Goal: Information Seeking & Learning: Compare options

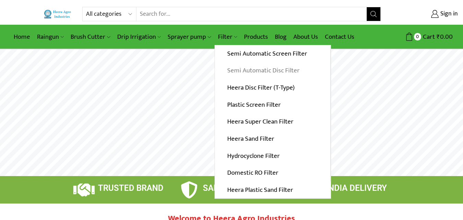
click at [237, 72] on link "Semi Automatic Disc Filter" at bounding box center [272, 70] width 115 height 17
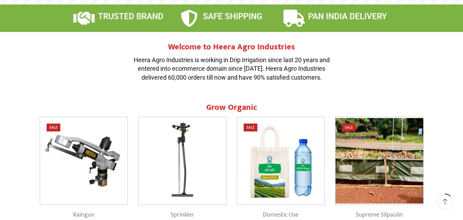
scroll to position [195, 0]
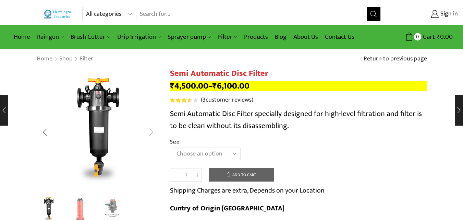
click at [153, 130] on div "Next slide" at bounding box center [151, 131] width 17 height 17
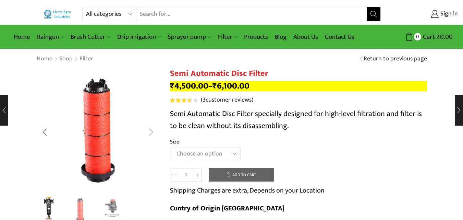
click at [153, 130] on div "Next slide" at bounding box center [151, 131] width 17 height 17
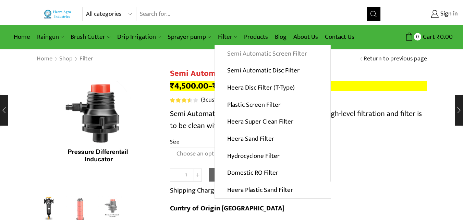
click at [225, 55] on link "Semi Automatic Screen Filter" at bounding box center [272, 53] width 115 height 17
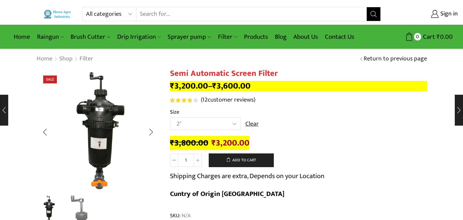
click at [83, 201] on img "2 / 2" at bounding box center [80, 208] width 28 height 28
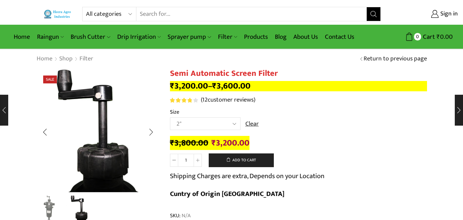
click at [48, 206] on img "1 / 2" at bounding box center [49, 208] width 28 height 28
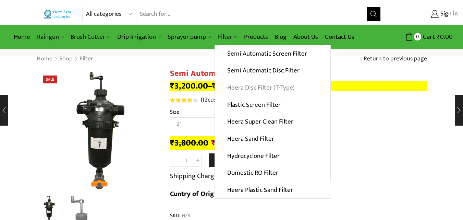
click at [240, 90] on link "Heera Disc Filter (T-Type)" at bounding box center [272, 87] width 115 height 17
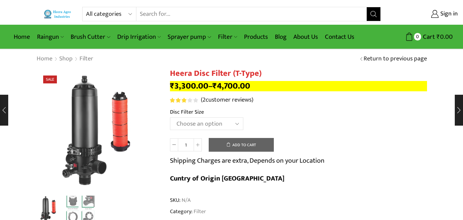
click at [204, 125] on select "Choose an option 2" Disc Filter 2.5" Disc Filter 3" Disc Filter 40m3 3" Disc Fi…" at bounding box center [206, 123] width 73 height 13
click at [170, 117] on select "Choose an option 2" Disc Filter 2.5" Disc Filter 3" Disc Filter 40m3 3" Disc Fi…" at bounding box center [206, 123] width 73 height 13
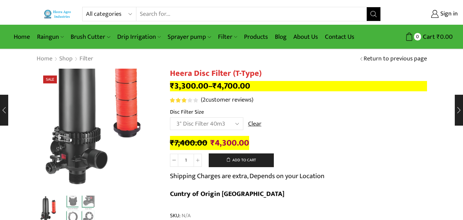
select select "3-disc-filter-50m3"
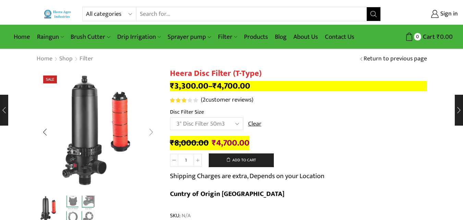
click at [153, 134] on div "Next slide" at bounding box center [151, 131] width 17 height 17
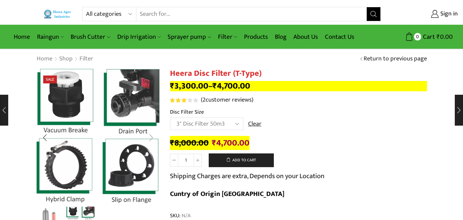
click at [153, 133] on div "Next slide" at bounding box center [151, 137] width 17 height 17
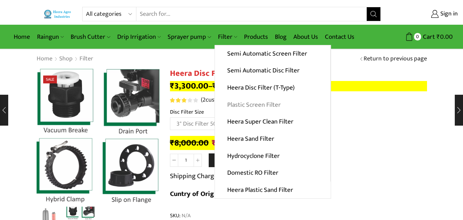
click at [238, 102] on link "Plastic Screen Filter" at bounding box center [272, 104] width 115 height 17
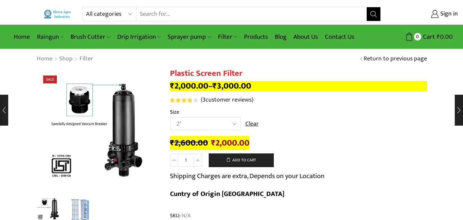
click at [232, 122] on select "Choose an option 2" 2.5" 3" 40M Cube 3" 50M Cube" at bounding box center [205, 123] width 71 height 13
click at [170, 117] on select "Choose an option 2" 2.5" 3" 40M Cube 3" 50M Cube" at bounding box center [205, 123] width 71 height 13
select select "2.5""
click at [81, 198] on img "2 / 2" at bounding box center [80, 208] width 28 height 28
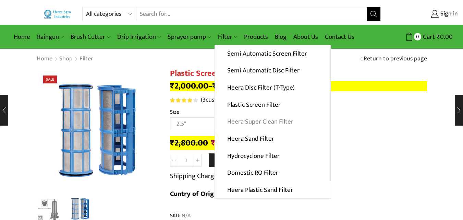
click at [260, 122] on link "Heera Super Clean Filter" at bounding box center [272, 121] width 115 height 17
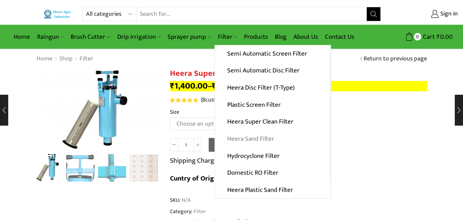
click at [255, 137] on link "Heera Sand Filter" at bounding box center [272, 138] width 115 height 17
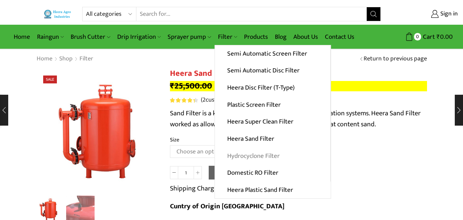
click at [275, 156] on link "Hydrocyclone Filter" at bounding box center [272, 155] width 115 height 17
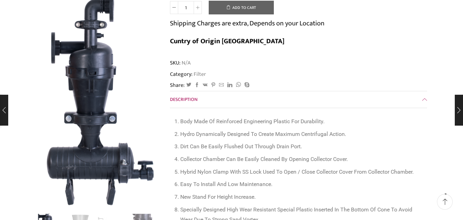
scroll to position [69, 0]
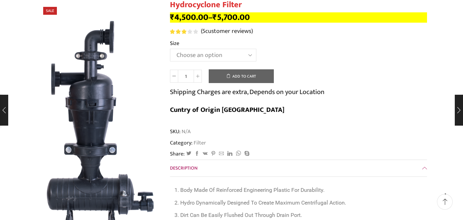
click at [241, 56] on select "Choose an option 2" Hydrocyclone Filter 2.5" Hydrocyclone Filter 3" Hydrocyclon…" at bounding box center [213, 55] width 86 height 13
click at [170, 49] on select "Choose an option 2" Hydrocyclone Filter 2.5" Hydrocyclone Filter 3" Hydrocyclon…" at bounding box center [213, 55] width 86 height 13
select select "2.5" Hydrocyclone Filter"
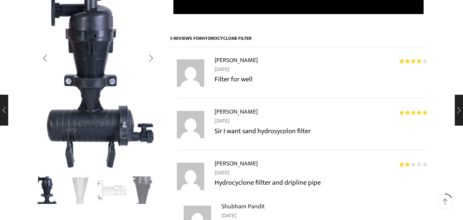
scroll to position [514, 0]
click at [84, 181] on img "2 / 4" at bounding box center [80, 189] width 28 height 28
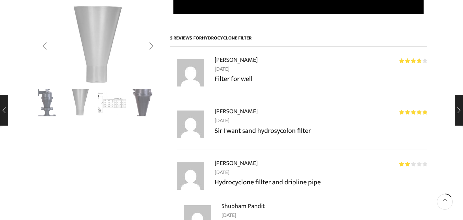
scroll to position [411, 0]
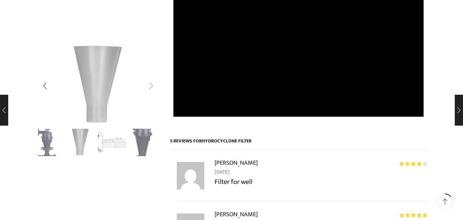
click at [149, 87] on div "Next slide" at bounding box center [151, 85] width 17 height 17
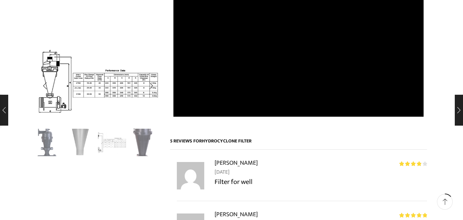
click at [143, 136] on img "4 / 4" at bounding box center [144, 141] width 28 height 28
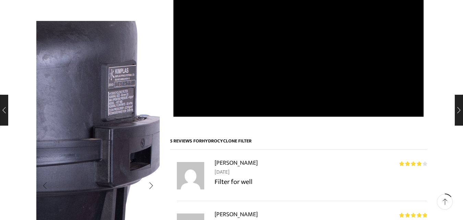
scroll to position [514, 0]
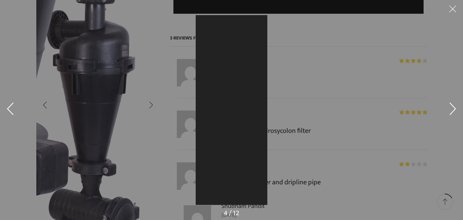
click at [131, 170] on div at bounding box center [231, 110] width 463 height 220
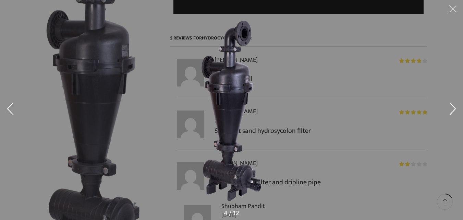
click at [449, 106] on button at bounding box center [452, 110] width 21 height 34
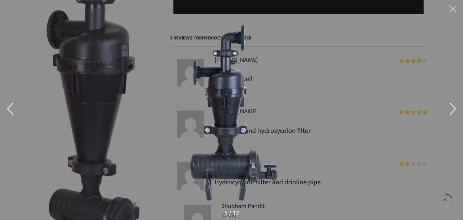
click at [451, 109] on button at bounding box center [452, 110] width 21 height 34
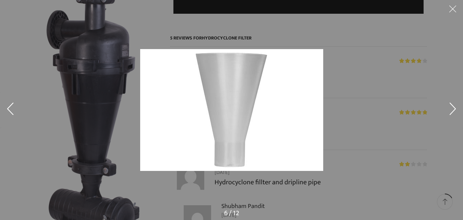
click at [451, 109] on button at bounding box center [452, 110] width 21 height 34
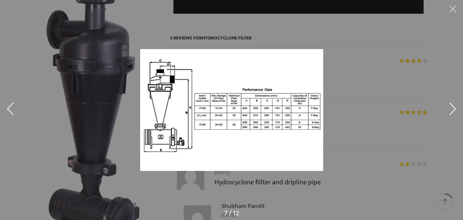
click at [451, 109] on button at bounding box center [452, 110] width 21 height 34
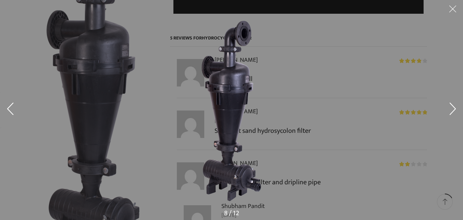
click at [451, 109] on button at bounding box center [452, 110] width 21 height 34
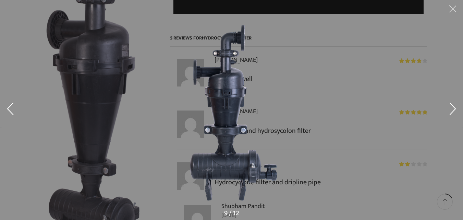
click at [255, 163] on img at bounding box center [231, 109] width 101 height 189
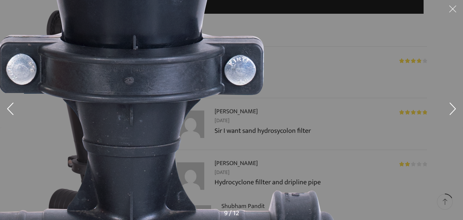
click at [451, 11] on button at bounding box center [452, 10] width 21 height 21
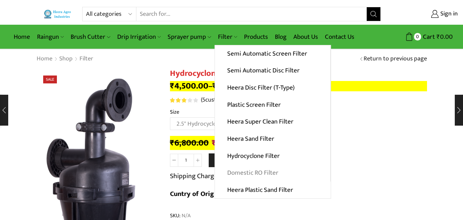
click at [275, 174] on link "Domestic RO Filter" at bounding box center [272, 172] width 115 height 17
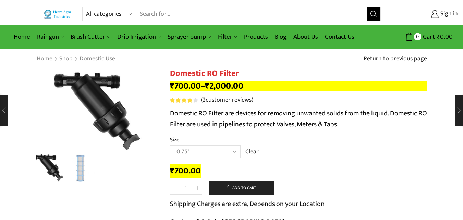
click at [235, 149] on select "Choose an option 0.75" 1" 1.5" 2"" at bounding box center [205, 151] width 71 height 13
select select "2""
click at [170, 145] on select "Choose an option 0.75" 1" 1.5" 2"" at bounding box center [205, 151] width 71 height 13
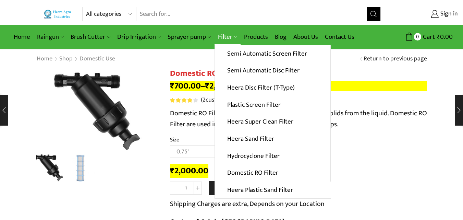
click at [229, 35] on link "Filter" at bounding box center [227, 37] width 26 height 16
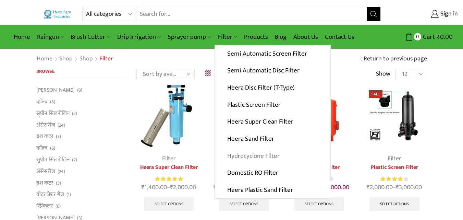
click at [255, 154] on link "Hydrocyclone Filter" at bounding box center [272, 155] width 115 height 17
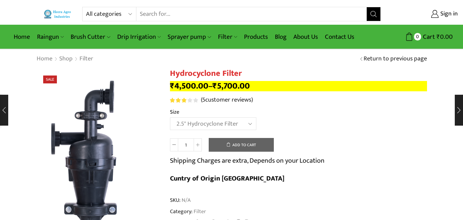
click at [170, 117] on select "Choose an option 2" Hydrocyclone Filter 2.5" Hydrocyclone Filter 3" Hydrocyclon…" at bounding box center [213, 123] width 86 height 13
select select "2.5" Hydrocyclone Filter"
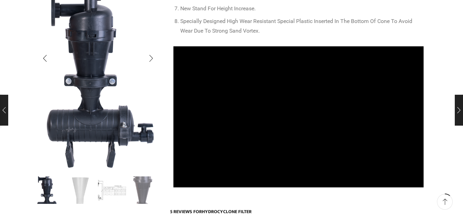
scroll to position [343, 0]
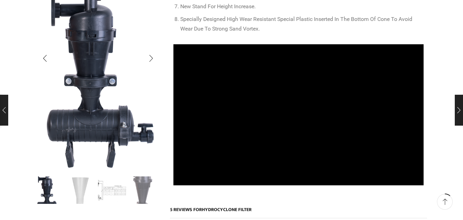
click at [146, 181] on img "4 / 4" at bounding box center [144, 189] width 28 height 28
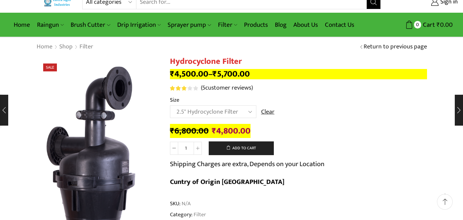
scroll to position [0, 0]
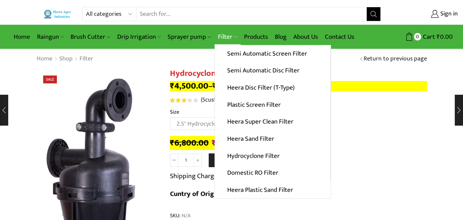
click at [226, 37] on link "Filter" at bounding box center [227, 37] width 26 height 16
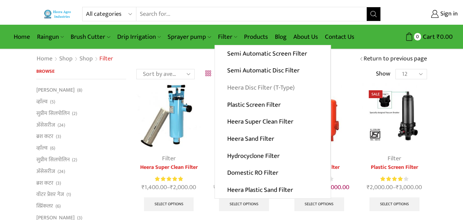
click at [257, 90] on link "Heera Disc Filter (T-Type)" at bounding box center [272, 87] width 115 height 17
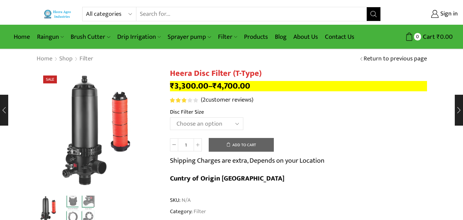
click at [236, 123] on select "Choose an option 2" Disc Filter 2.5" Disc Filter 3" Disc Filter 40m3 3" Disc Fi…" at bounding box center [206, 123] width 73 height 13
click at [170, 117] on select "Choose an option 2" Disc Filter 2.5" Disc Filter 3" Disc Filter 40m3 3" Disc Fi…" at bounding box center [206, 123] width 73 height 13
select select "2-5-disc-filter"
